Goal: Complete application form

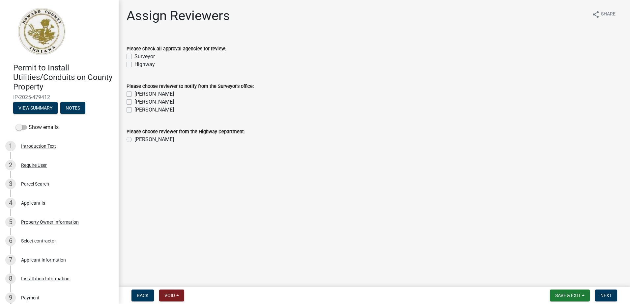
click at [134, 55] on label "Surveyor" at bounding box center [144, 57] width 20 height 8
click at [134, 55] on input "Surveyor" at bounding box center [136, 55] width 4 height 4
checkbox input "true"
click at [134, 65] on label "Highway" at bounding box center [144, 65] width 20 height 8
click at [134, 65] on input "Highway" at bounding box center [136, 63] width 4 height 4
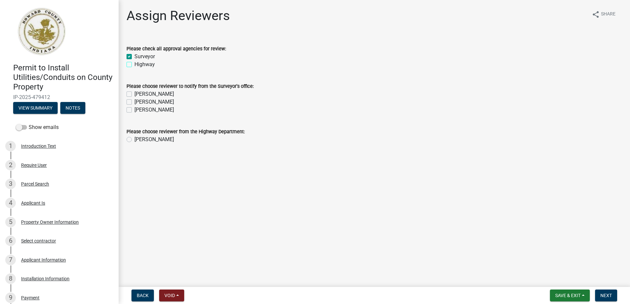
checkbox input "true"
click at [134, 93] on label "[PERSON_NAME]" at bounding box center [154, 94] width 40 height 8
click at [134, 93] on input "[PERSON_NAME]" at bounding box center [136, 92] width 4 height 4
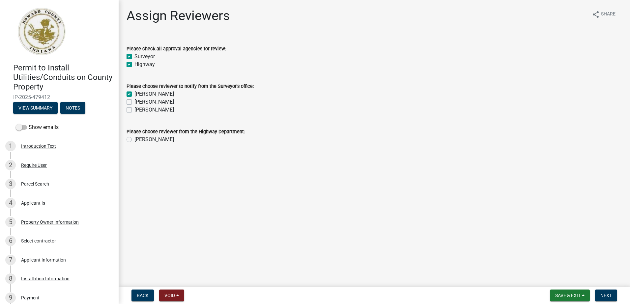
checkbox input "true"
checkbox input "false"
click at [134, 103] on label "[PERSON_NAME]" at bounding box center [154, 102] width 40 height 8
click at [134, 102] on input "[PERSON_NAME]" at bounding box center [136, 100] width 4 height 4
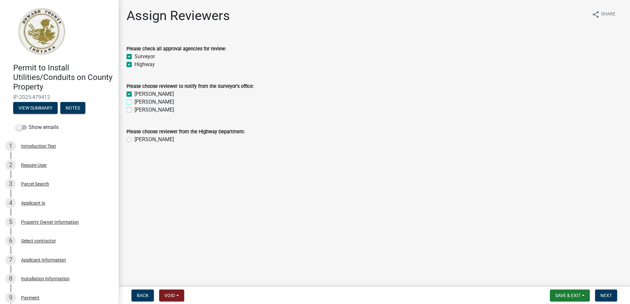
checkbox input "true"
click at [134, 110] on label "[PERSON_NAME]" at bounding box center [154, 110] width 40 height 8
click at [134, 110] on input "[PERSON_NAME]" at bounding box center [136, 108] width 4 height 4
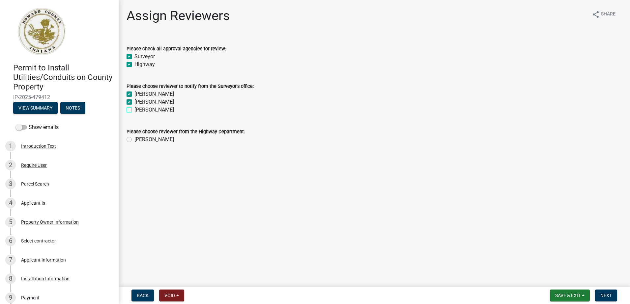
checkbox input "true"
click at [134, 140] on label "[PERSON_NAME]" at bounding box center [154, 140] width 40 height 8
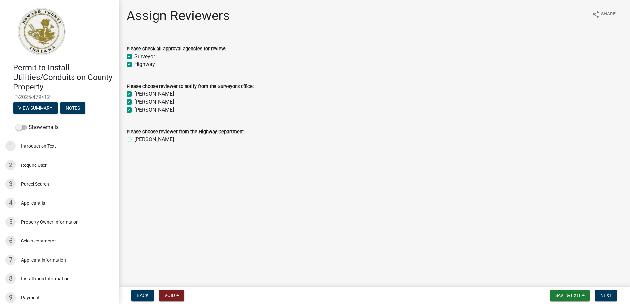
click at [134, 140] on input "[PERSON_NAME]" at bounding box center [136, 138] width 4 height 4
radio input "true"
click at [603, 292] on button "Next" at bounding box center [606, 296] width 22 height 12
